Goal: Register for event/course

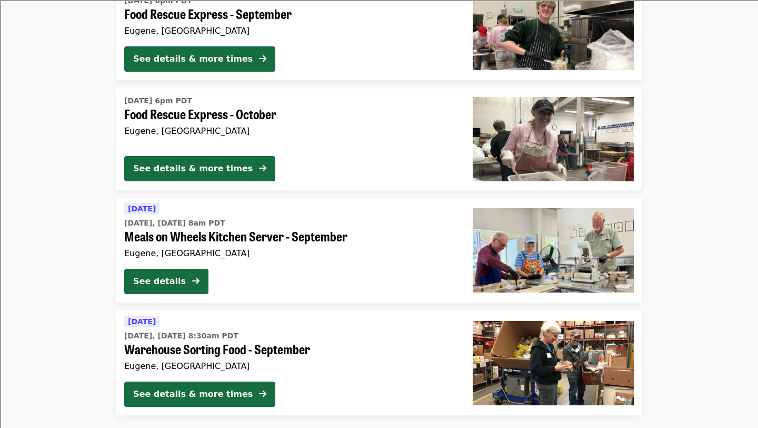
scroll to position [259, 0]
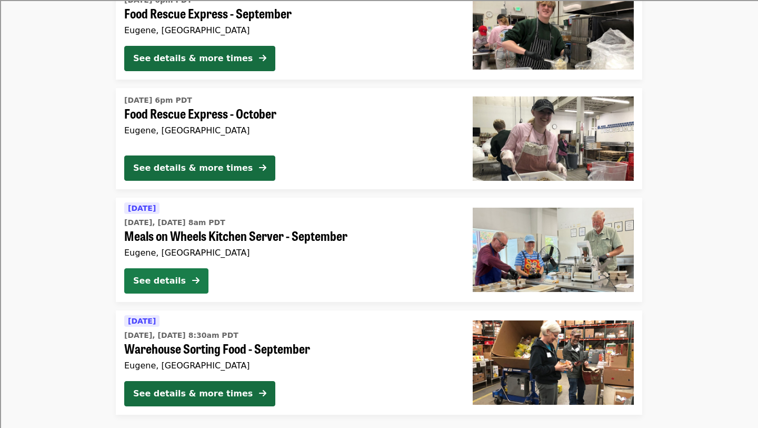
click at [189, 275] on button "See details" at bounding box center [166, 280] width 84 height 25
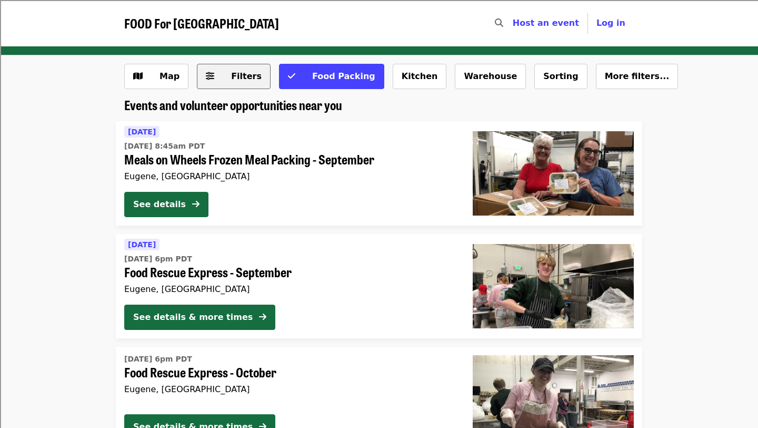
click at [231, 80] on span "Filters" at bounding box center [246, 76] width 31 height 10
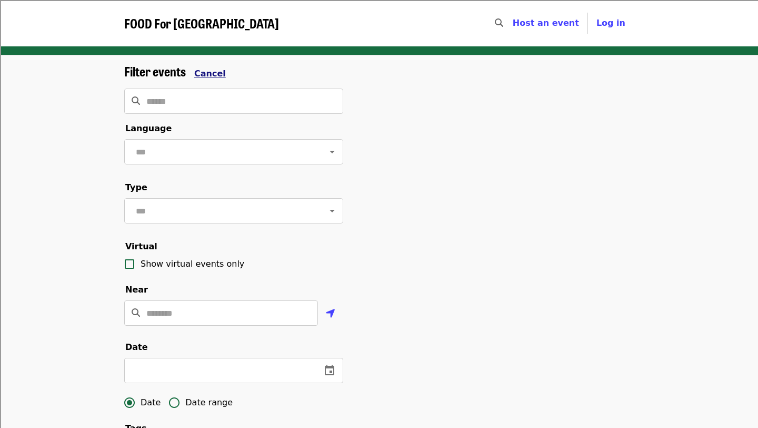
click at [211, 72] on span "Cancel" at bounding box center [210, 73] width 32 height 10
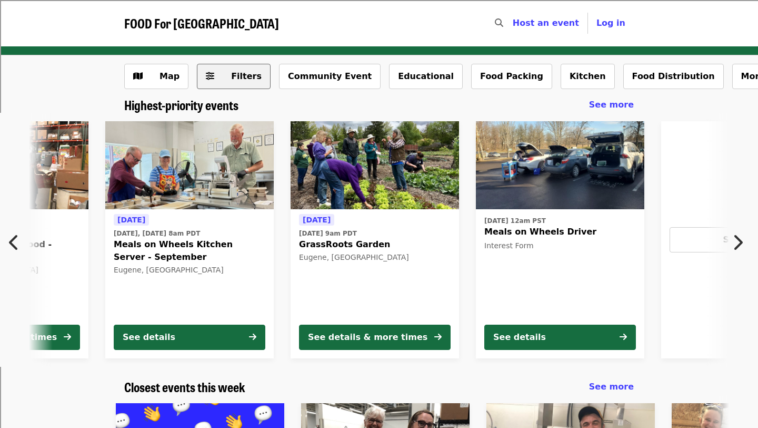
click at [242, 76] on span "Filters" at bounding box center [246, 76] width 31 height 10
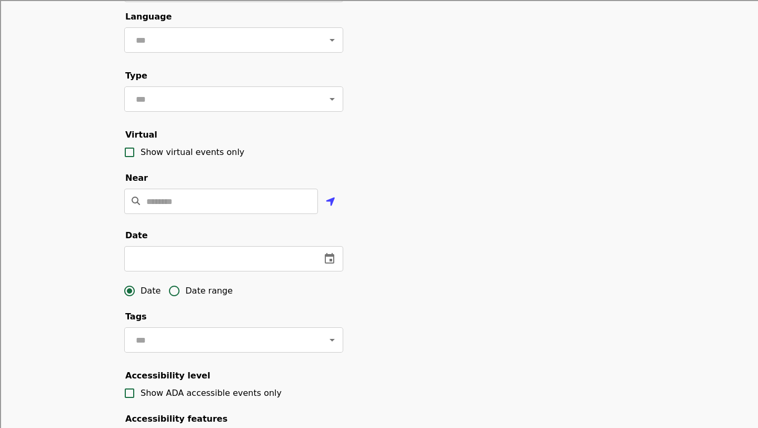
scroll to position [113, 0]
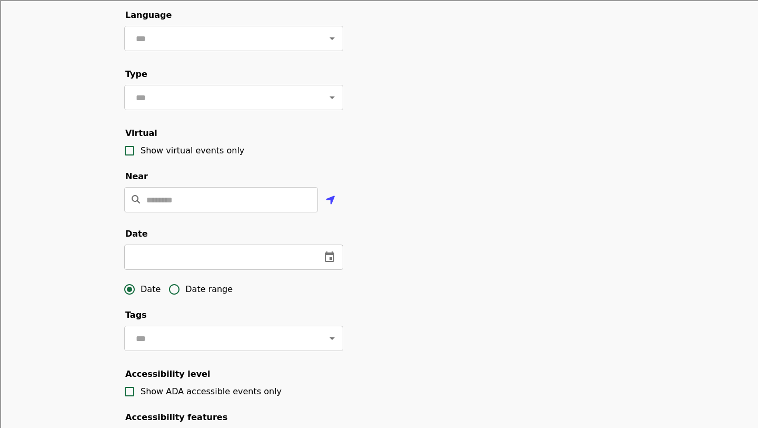
click at [328, 260] on icon "change date" at bounding box center [329, 257] width 13 height 13
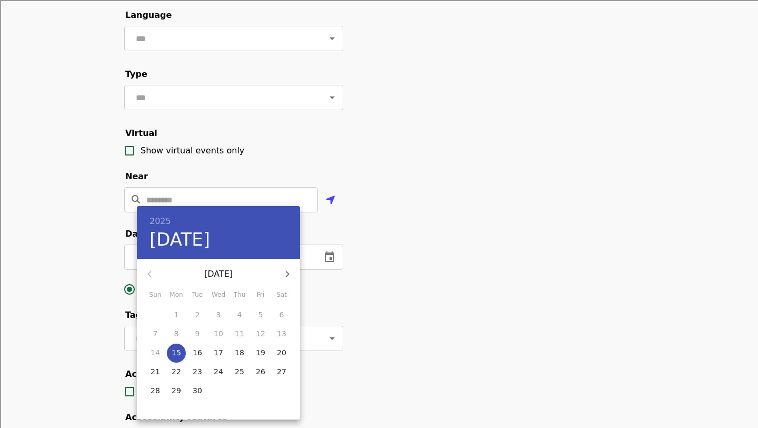
click at [177, 351] on p "15" at bounding box center [176, 352] width 9 height 11
type input "**********"
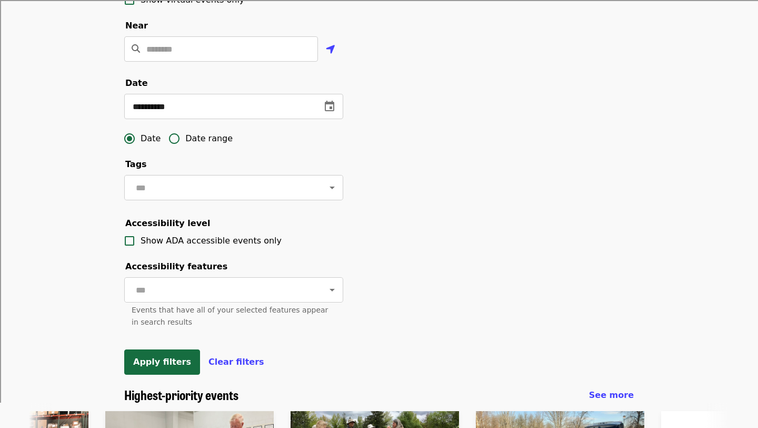
scroll to position [266, 0]
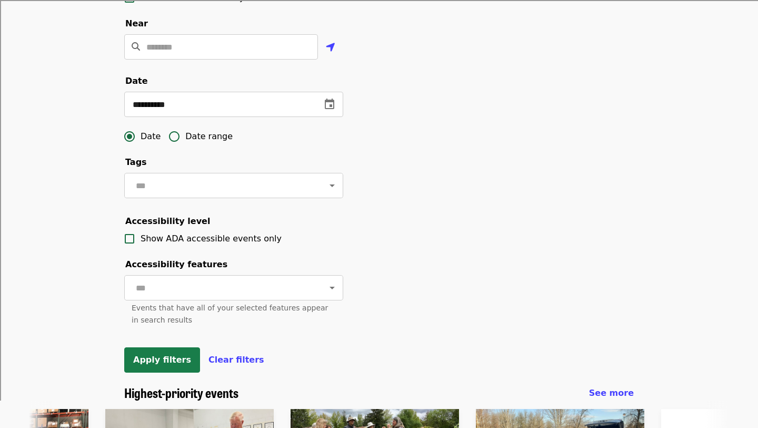
click at [159, 351] on button "Apply filters" at bounding box center [162, 359] width 76 height 25
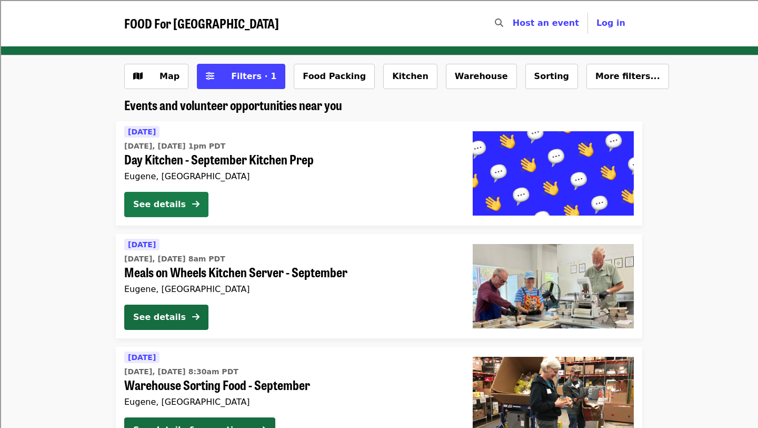
click at [197, 205] on icon "arrow-right icon" at bounding box center [195, 204] width 7 height 10
